Goal: Transaction & Acquisition: Purchase product/service

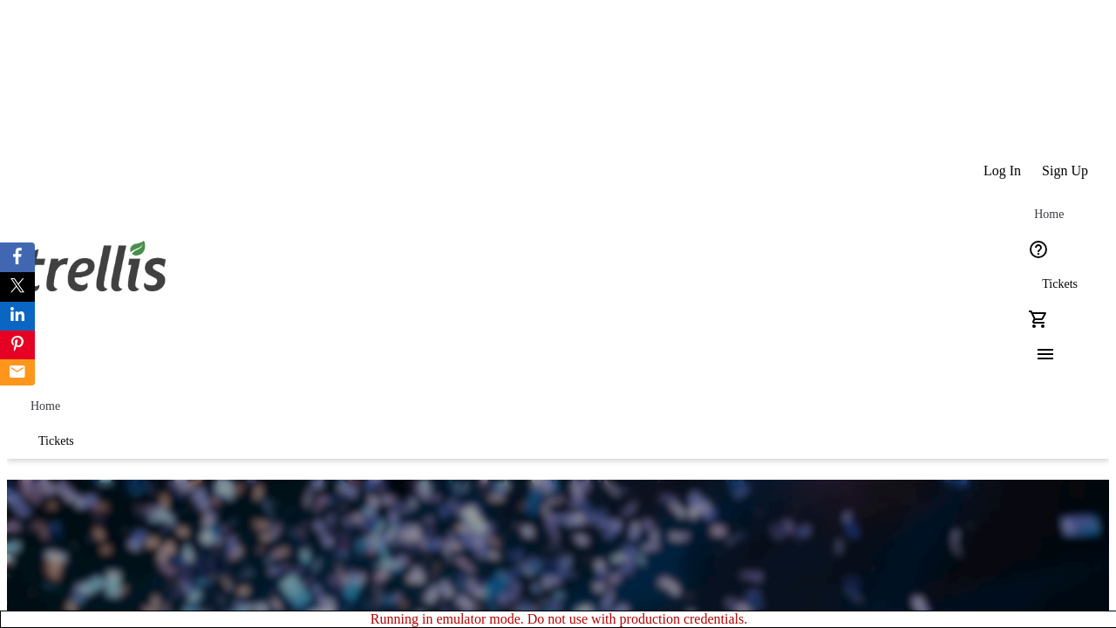
click at [1067, 163] on span "Sign Up" at bounding box center [1065, 171] width 46 height 16
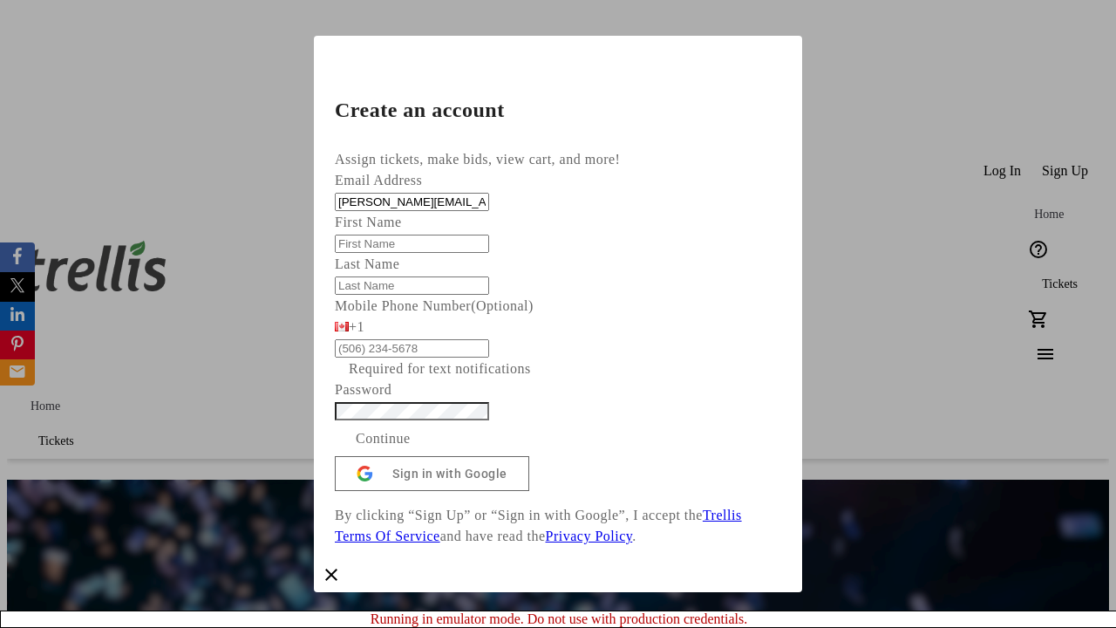
type input "[PERSON_NAME][EMAIL_ADDRESS][DOMAIN_NAME]"
type input "[PERSON_NAME]"
type input "Orn"
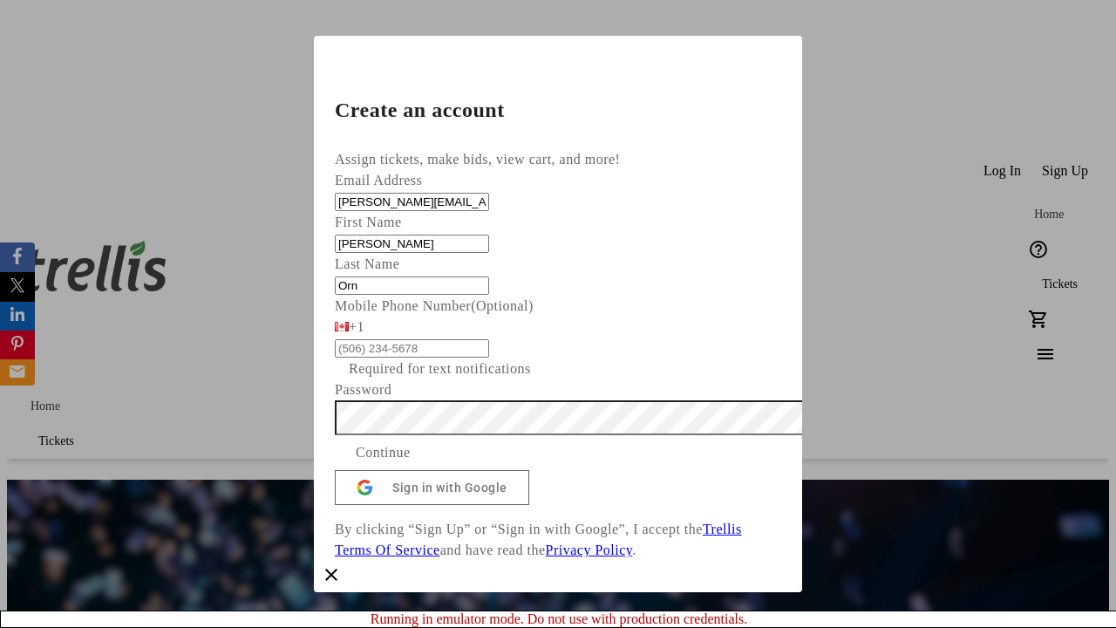
click at [411, 463] on span "Continue" at bounding box center [383, 452] width 55 height 21
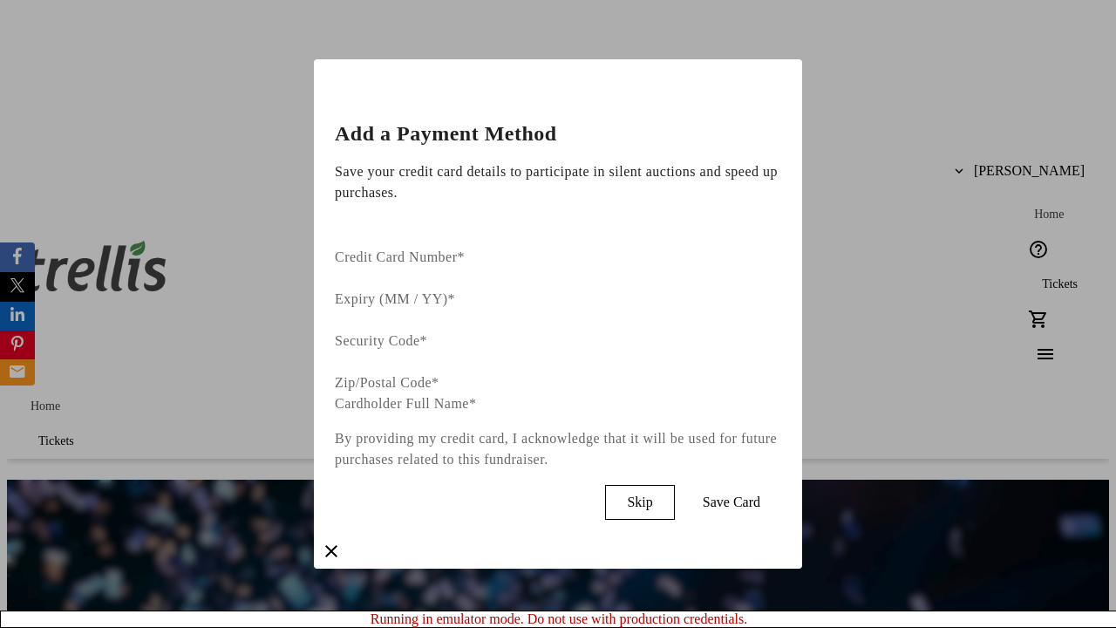
click at [652, 494] on span "Skip" at bounding box center [639, 502] width 25 height 16
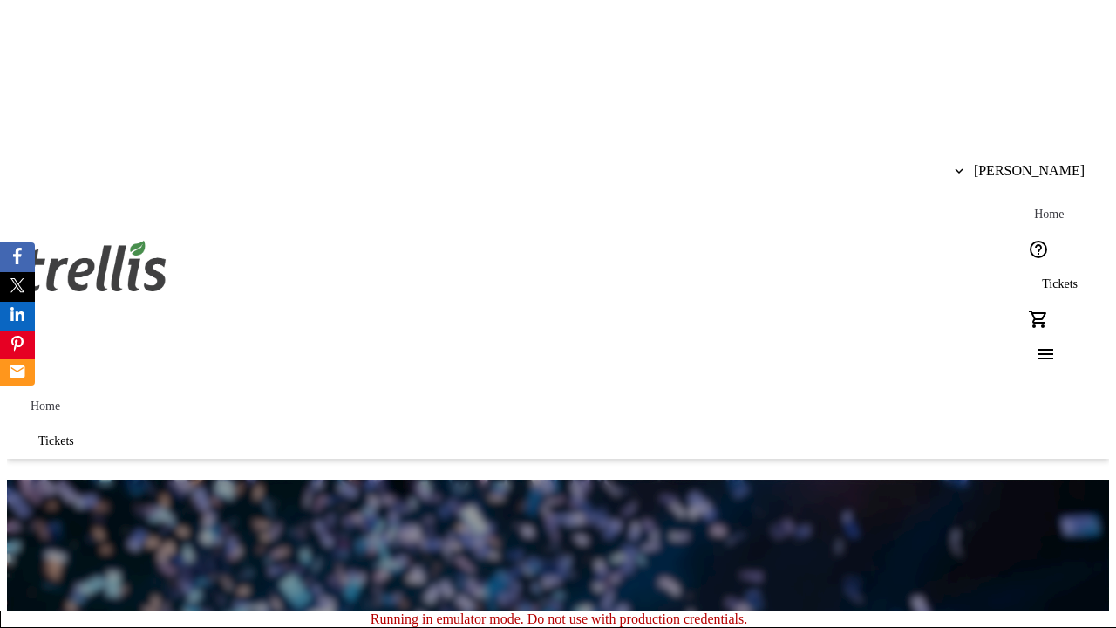
click at [1042, 277] on span "Tickets" at bounding box center [1060, 284] width 36 height 14
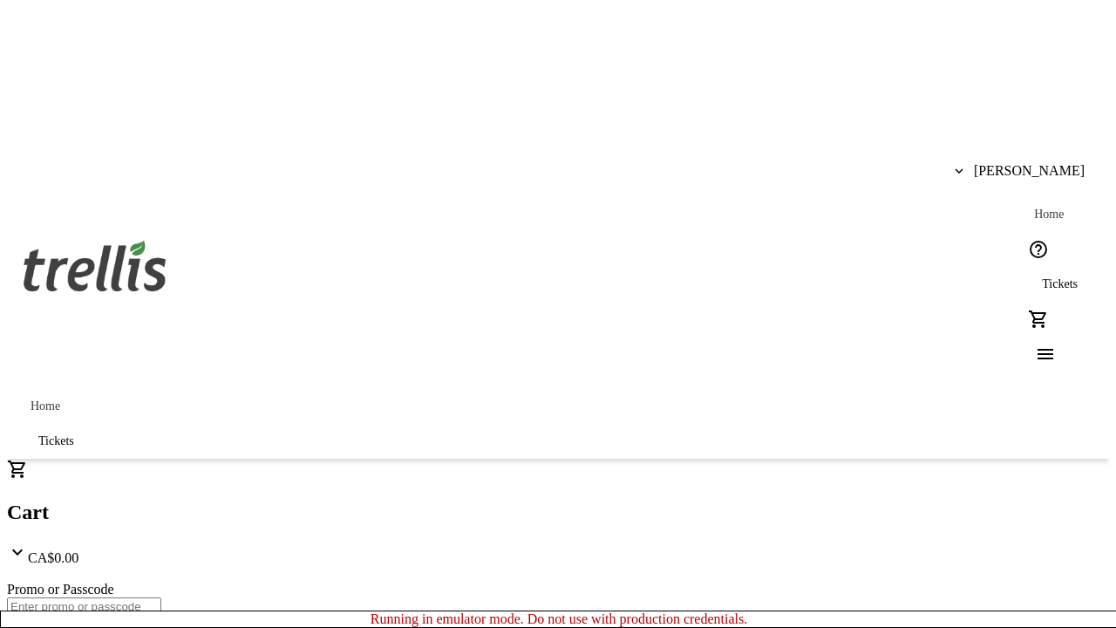
type input "1"
